Goal: Check status: Check status

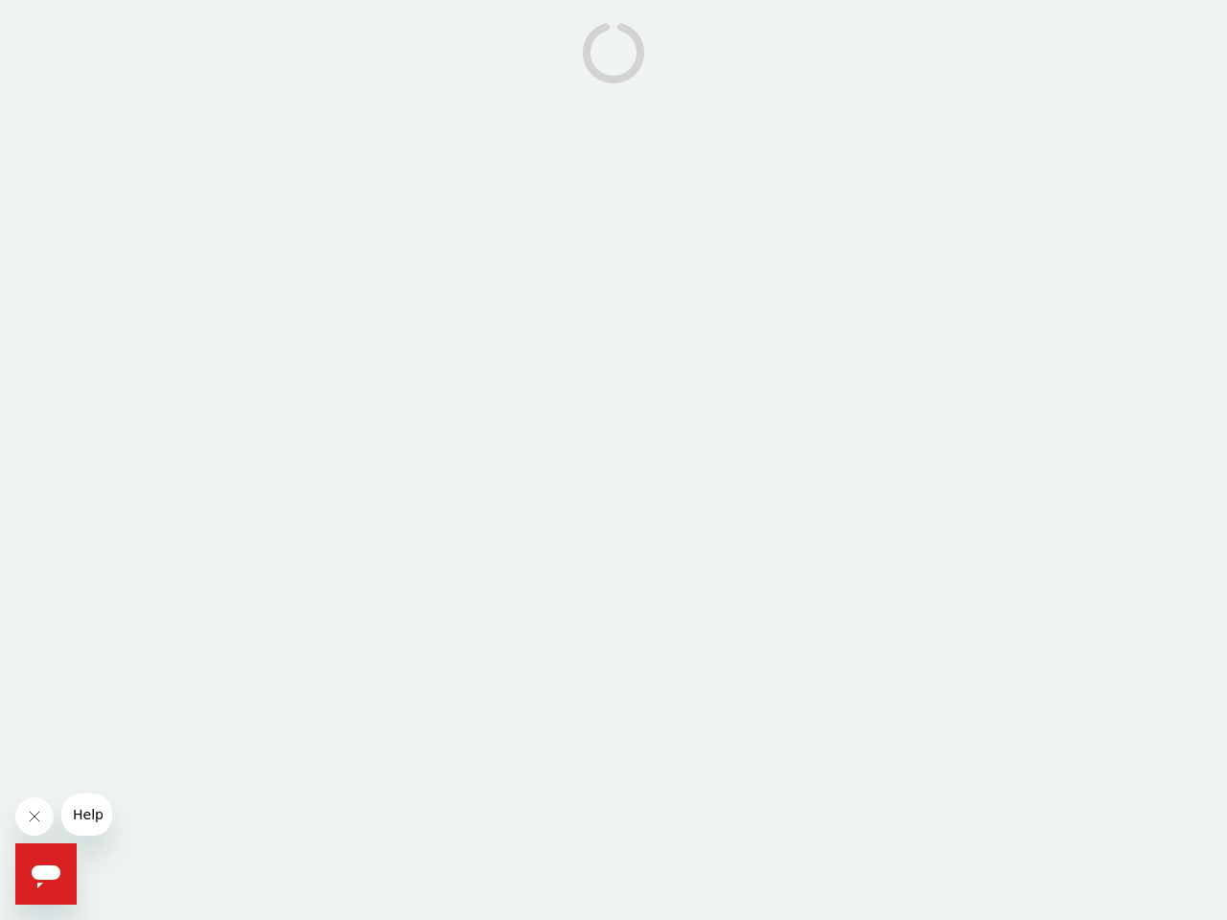
click at [35, 817] on icon "Close message from company" at bounding box center [35, 817] width 10 height 10
click at [86, 815] on span "Help" at bounding box center [88, 814] width 31 height 15
click at [46, 874] on icon "Open messaging window" at bounding box center [46, 876] width 29 height 23
